Goal: Transaction & Acquisition: Purchase product/service

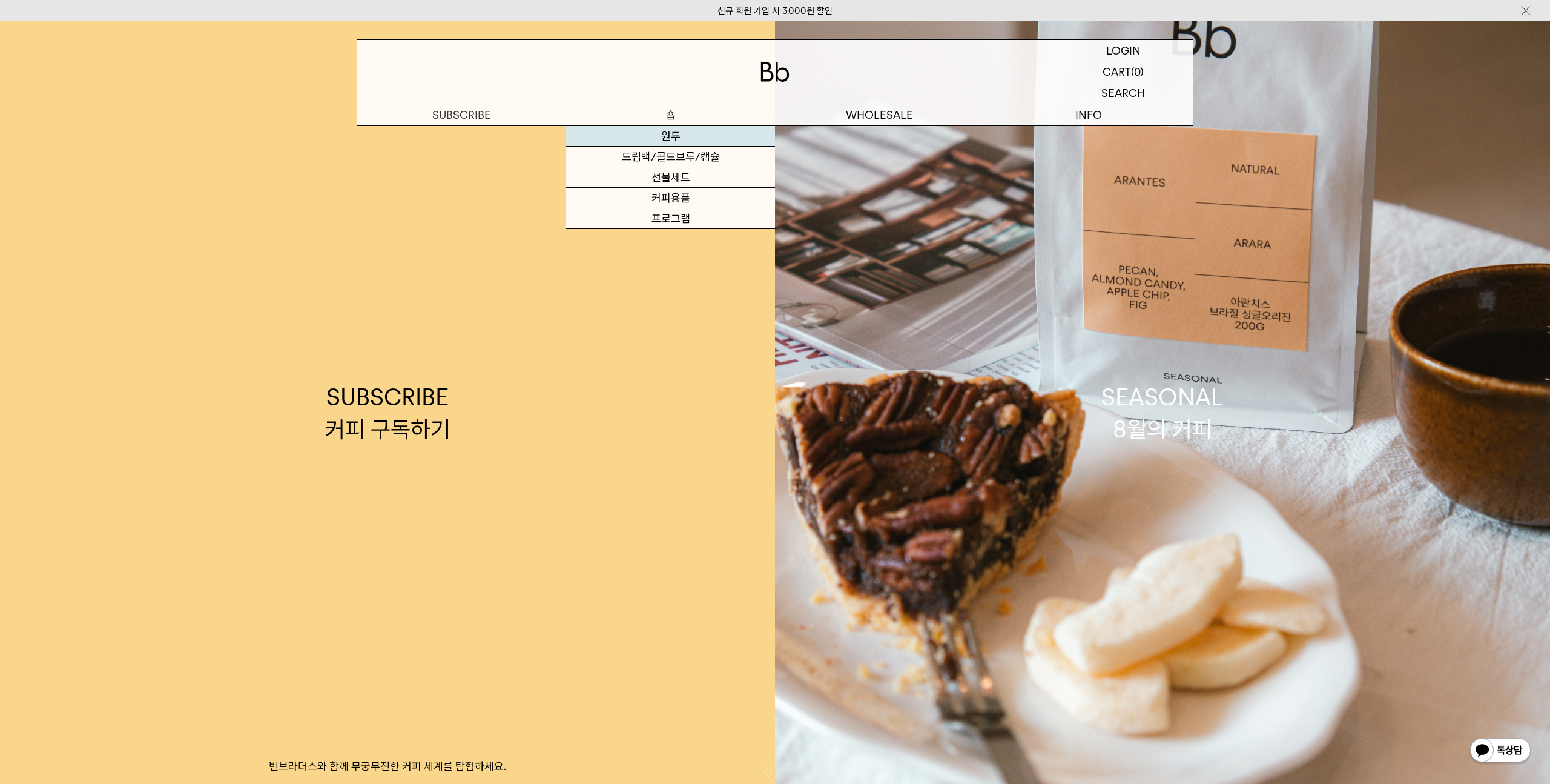
click at [666, 135] on link "원두" at bounding box center [671, 136] width 209 height 21
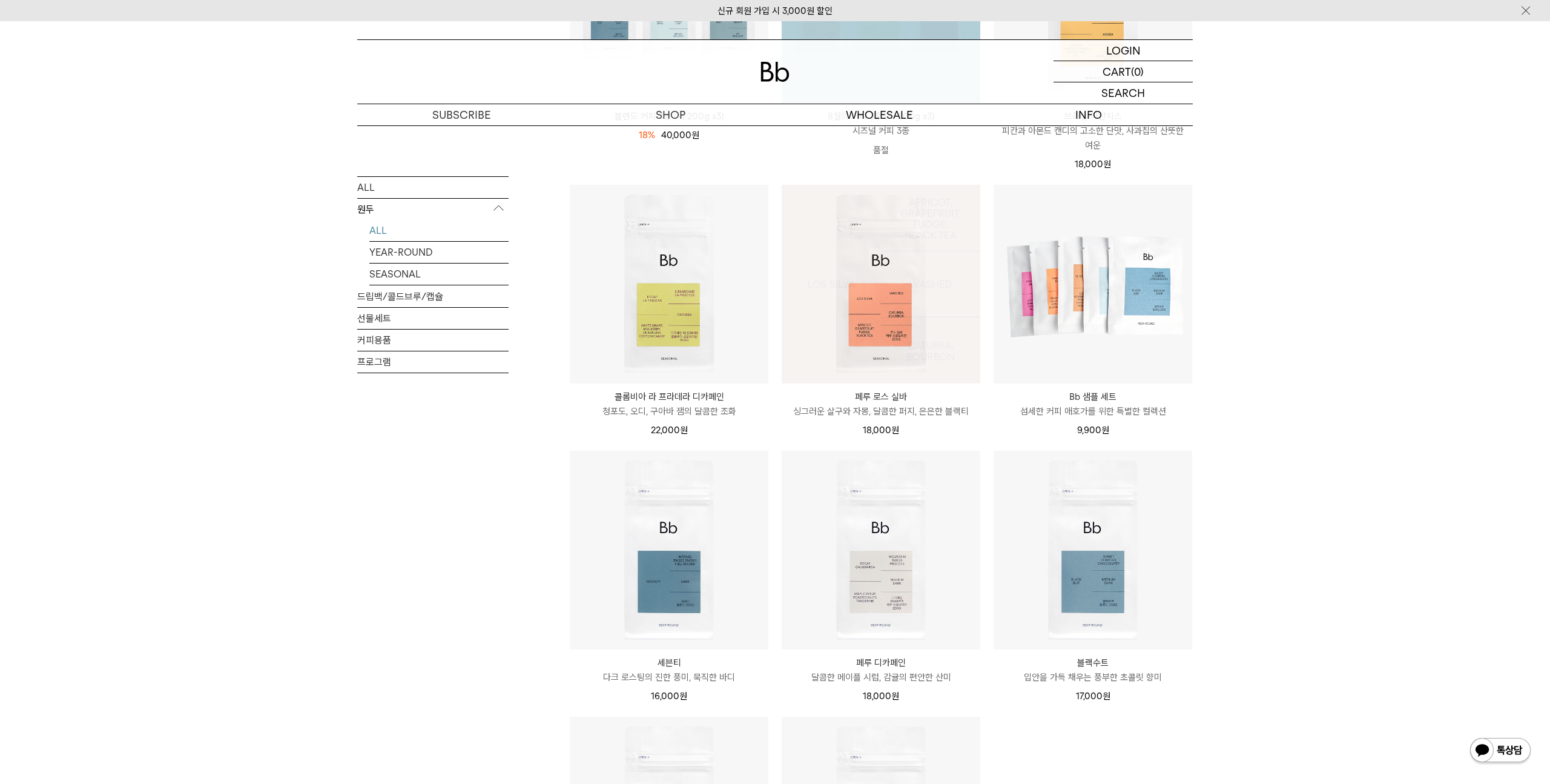
scroll to position [338, 0]
click at [1505, 748] on img at bounding box center [1500, 751] width 63 height 29
click at [1521, 760] on img at bounding box center [1500, 751] width 63 height 29
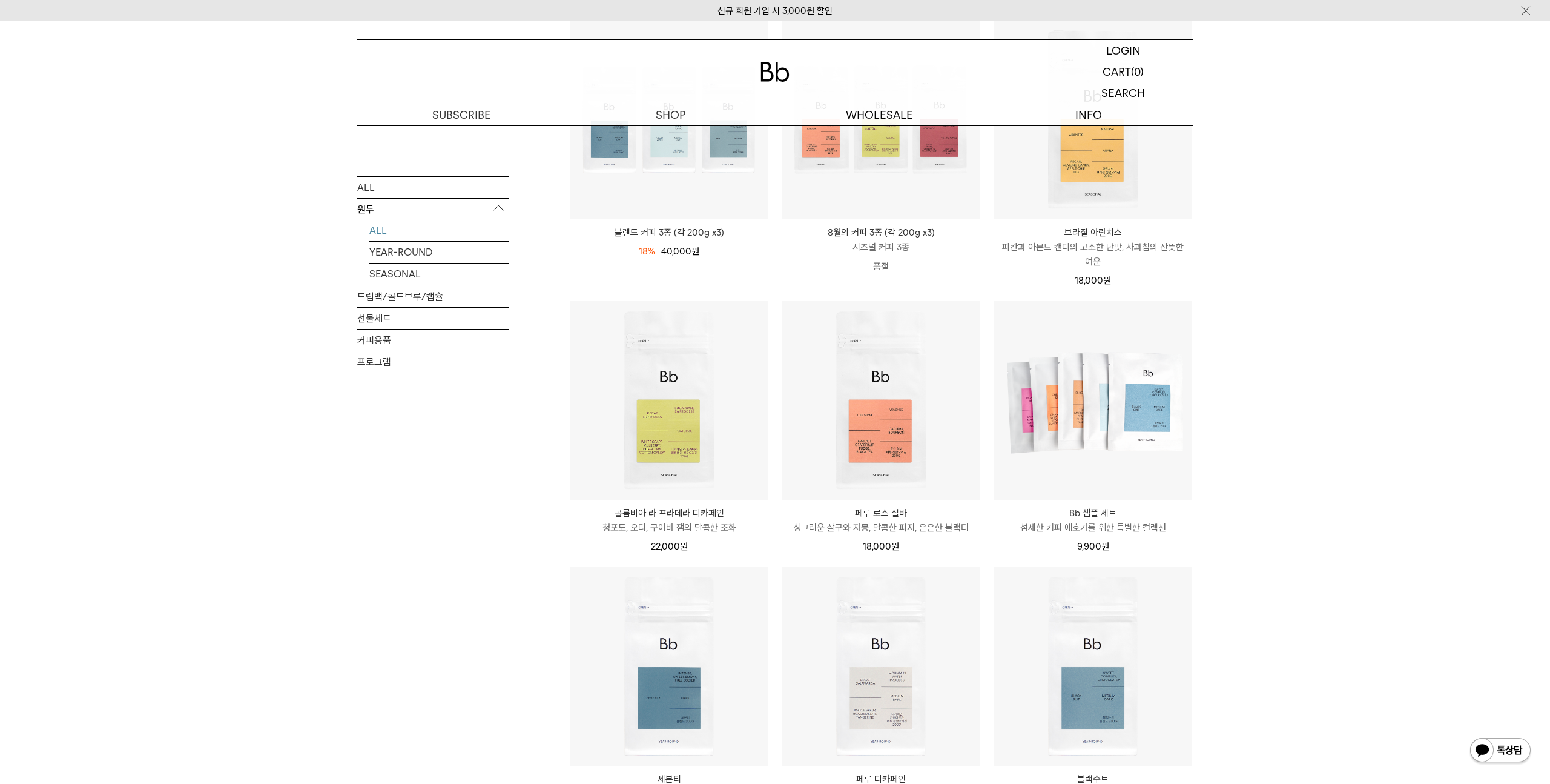
scroll to position [0, 0]
